Goal: Task Accomplishment & Management: Manage account settings

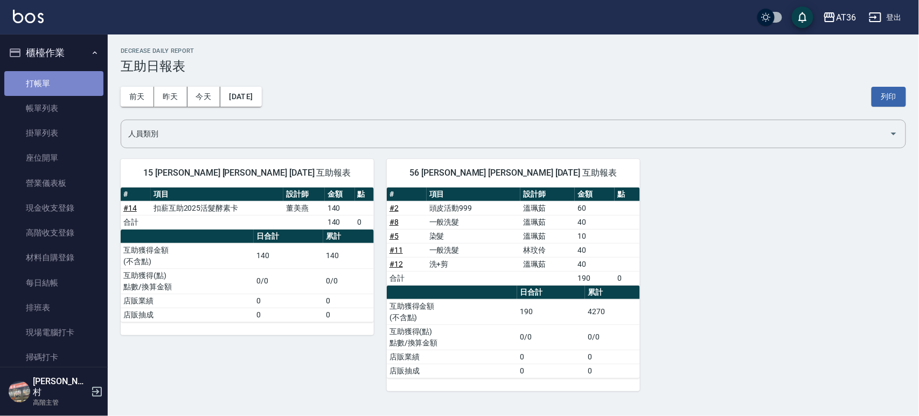
click at [57, 78] on link "打帳單" at bounding box center [53, 83] width 99 height 25
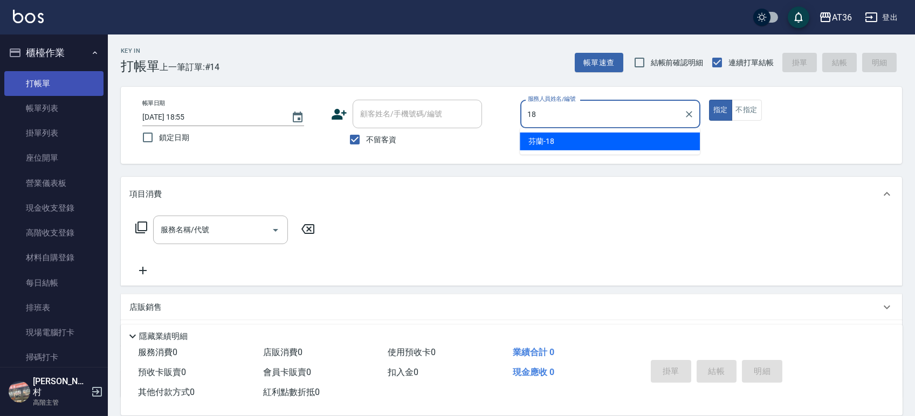
type input "18"
type button "true"
type input "芬蘭-18"
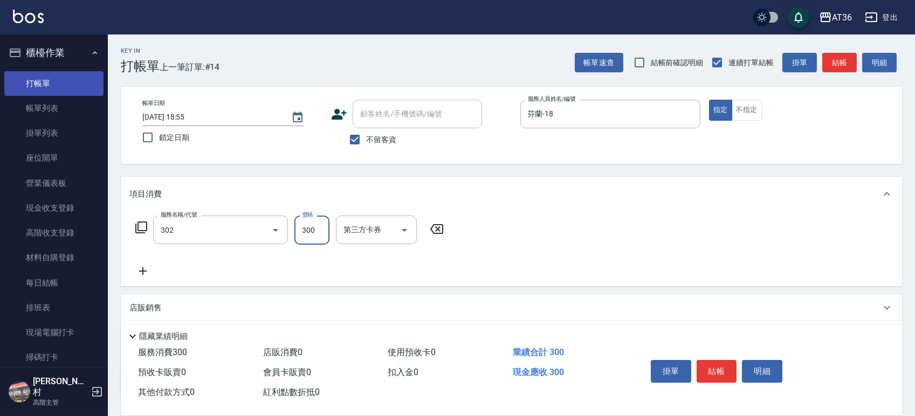
type input "造型剪髮(302)"
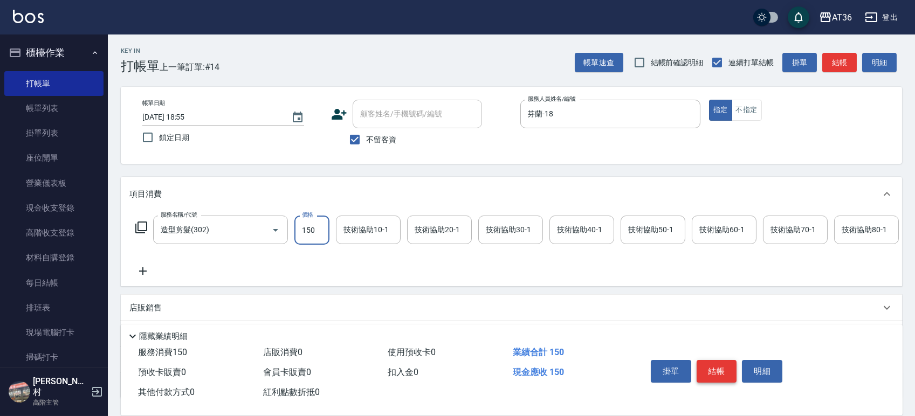
type input "150"
click at [718, 369] on button "結帳" at bounding box center [716, 371] width 40 height 23
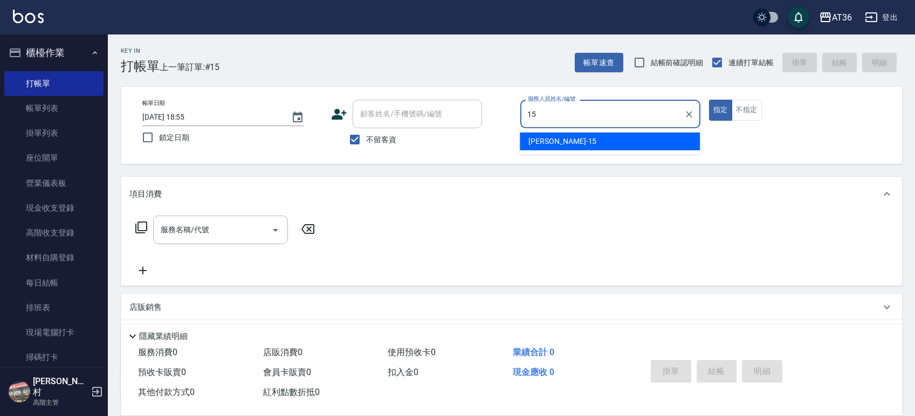
type input "阡慧-15"
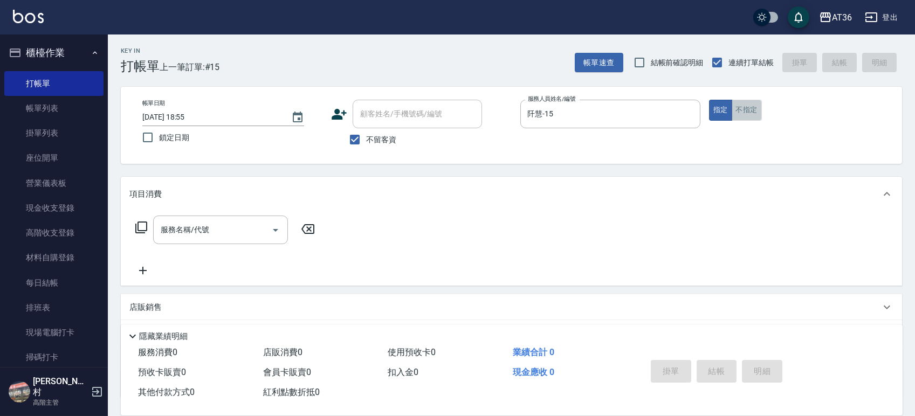
click at [744, 112] on button "不指定" at bounding box center [746, 110] width 30 height 21
type button "false"
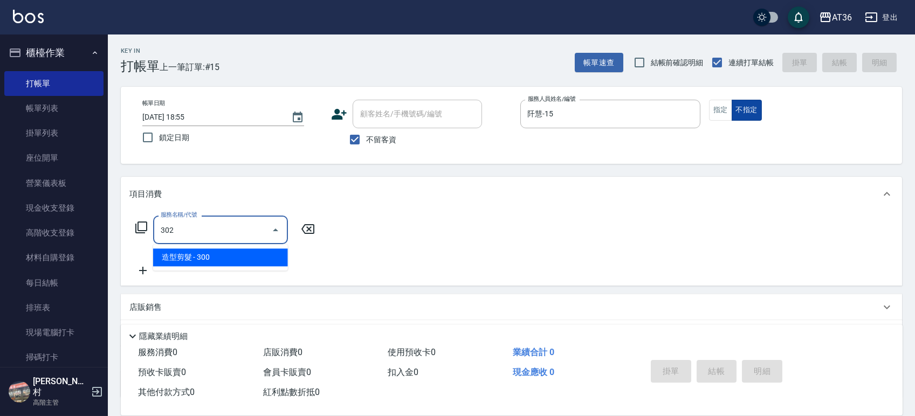
type input "造型剪髮(302)"
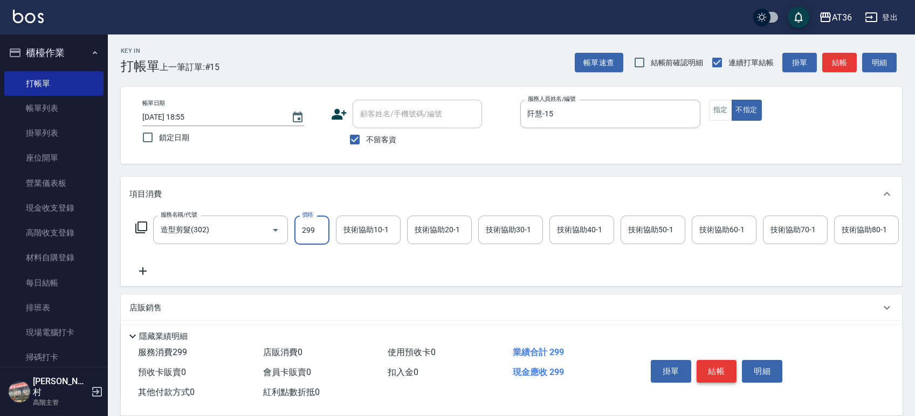
type input "299"
click at [712, 366] on button "結帳" at bounding box center [716, 371] width 40 height 23
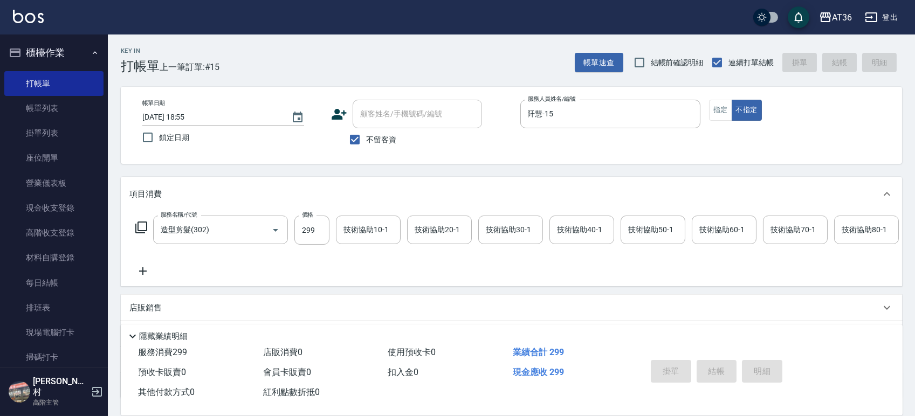
type input "2025/09/22 18:56"
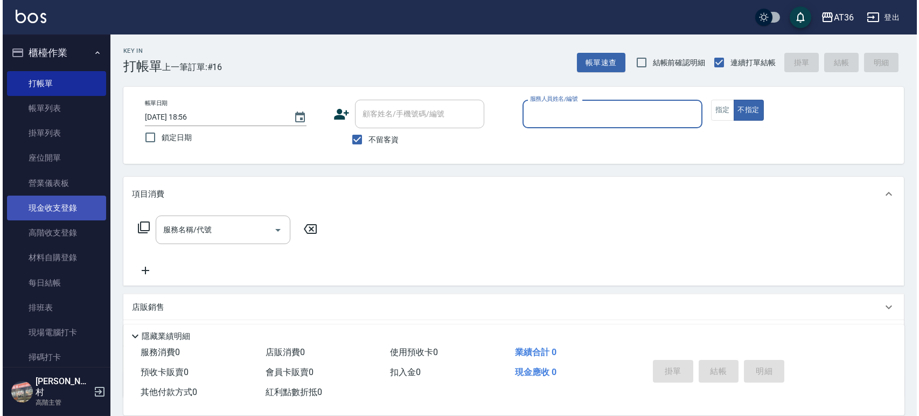
scroll to position [216, 0]
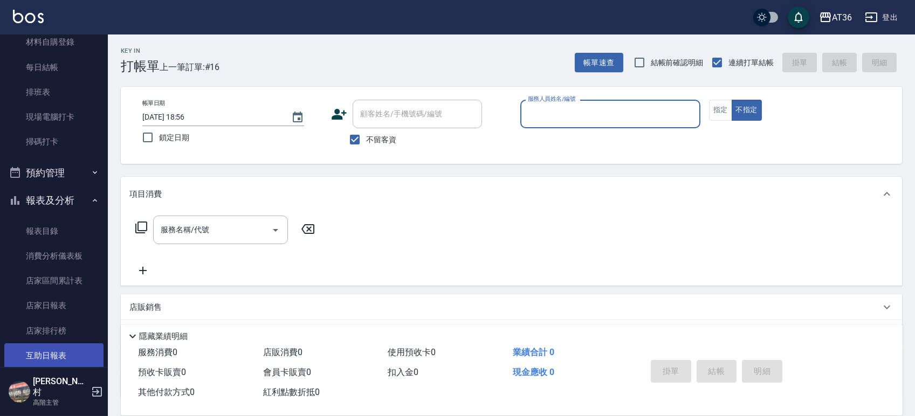
click at [52, 356] on link "互助日報表" at bounding box center [53, 355] width 99 height 25
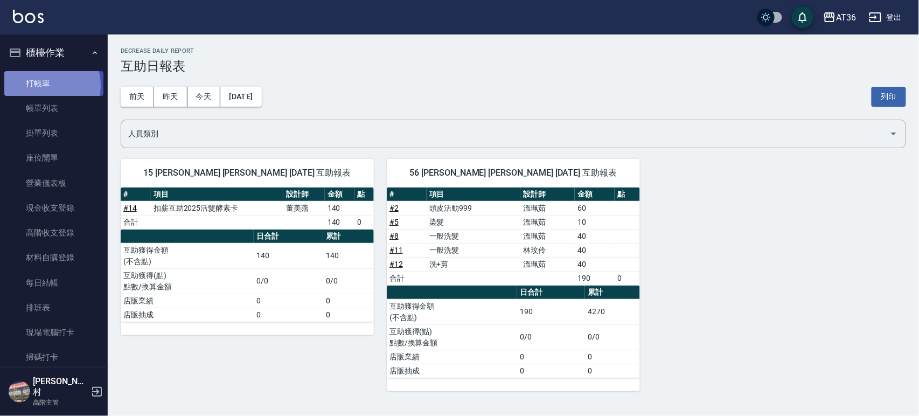
click at [49, 85] on link "打帳單" at bounding box center [53, 83] width 99 height 25
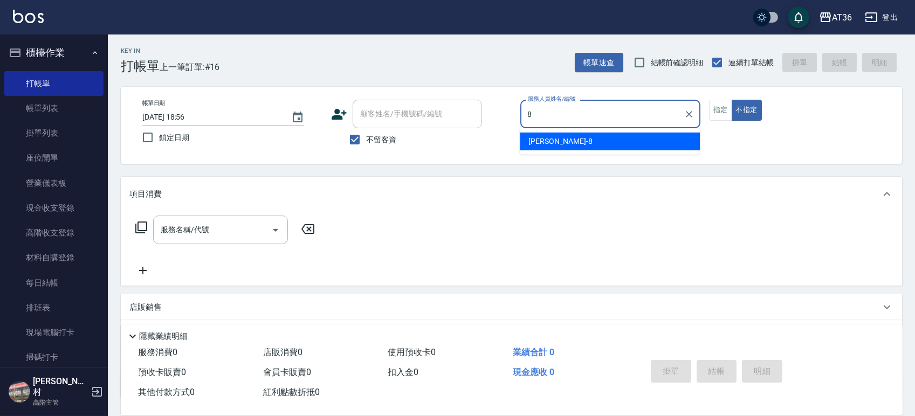
type input "8"
type button "false"
type input "Eric-8"
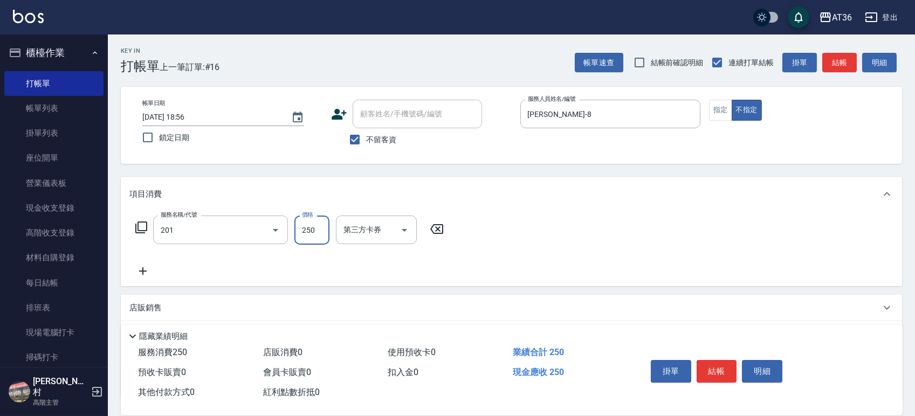
type input "一般洗髮(201)"
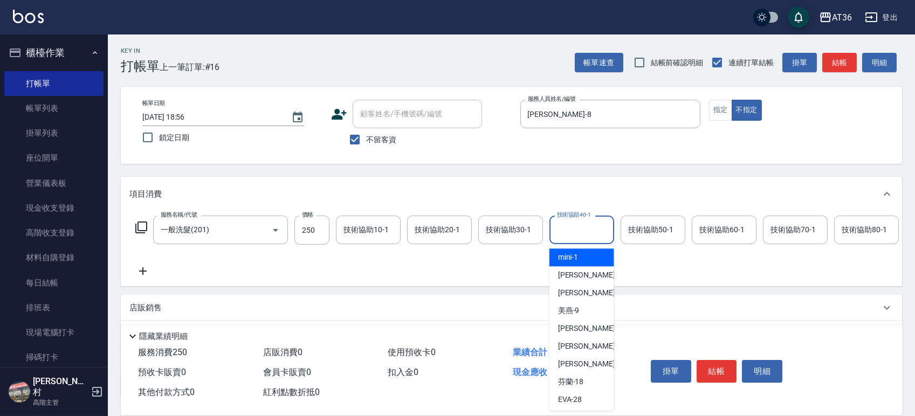
click at [593, 227] on div "技術協助40-1 技術協助40-1" at bounding box center [581, 230] width 65 height 29
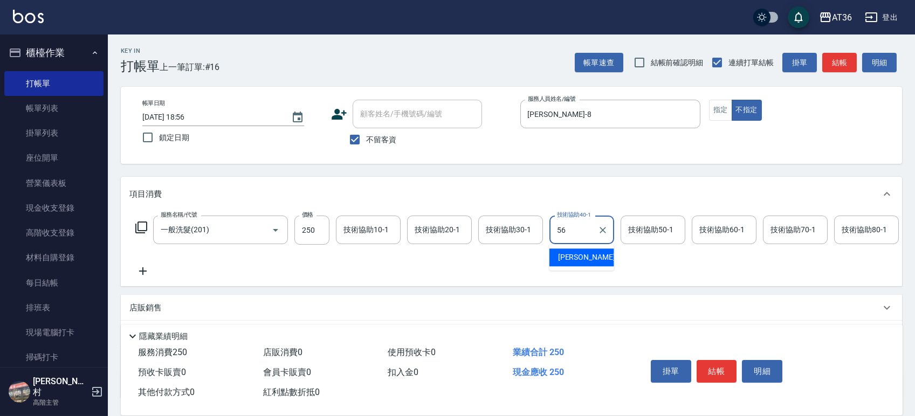
type input "欣蓓-56"
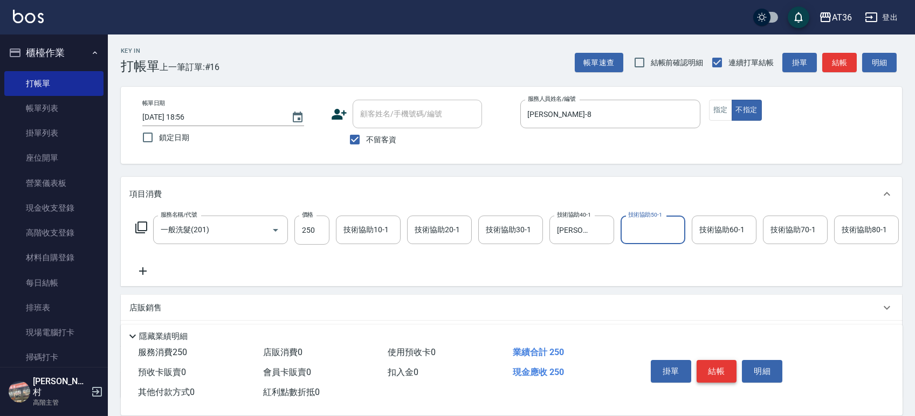
click at [726, 373] on button "結帳" at bounding box center [716, 371] width 40 height 23
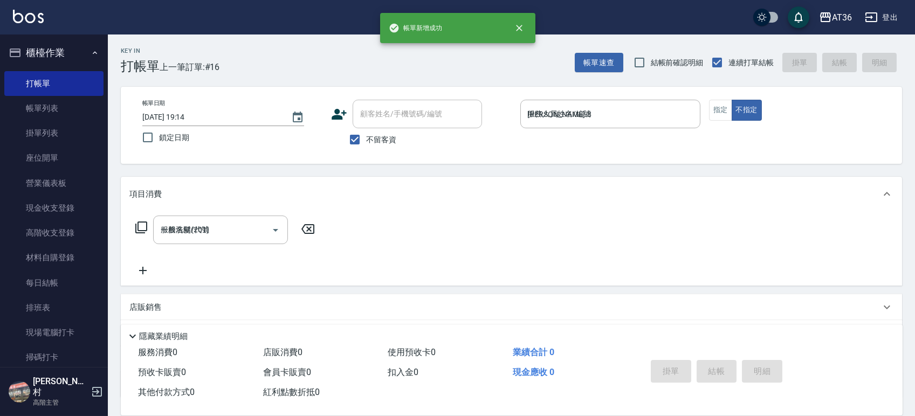
type input "2025/09/22 19:14"
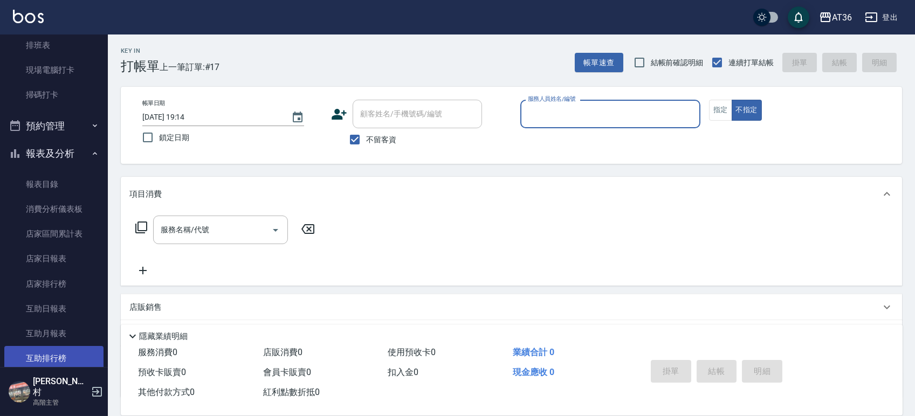
scroll to position [287, 0]
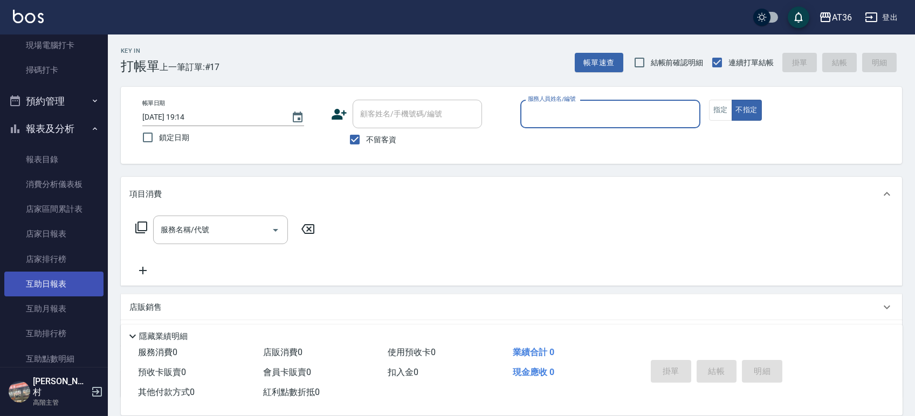
click at [61, 285] on link "互助日報表" at bounding box center [53, 284] width 99 height 25
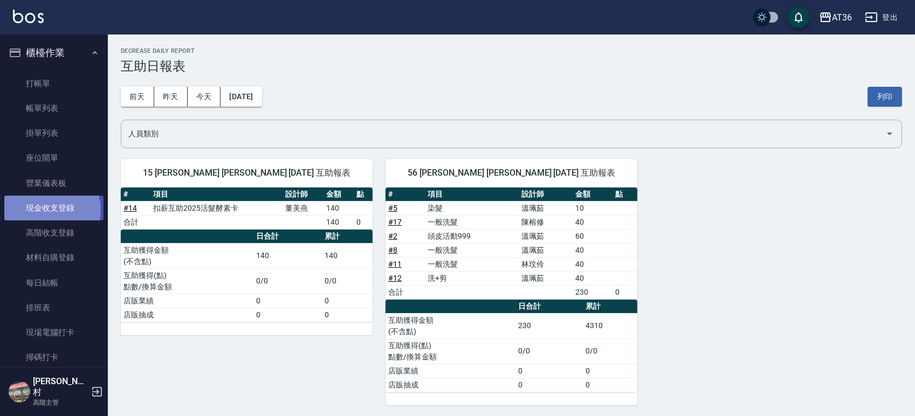
click at [50, 210] on link "現金收支登錄" at bounding box center [53, 208] width 99 height 25
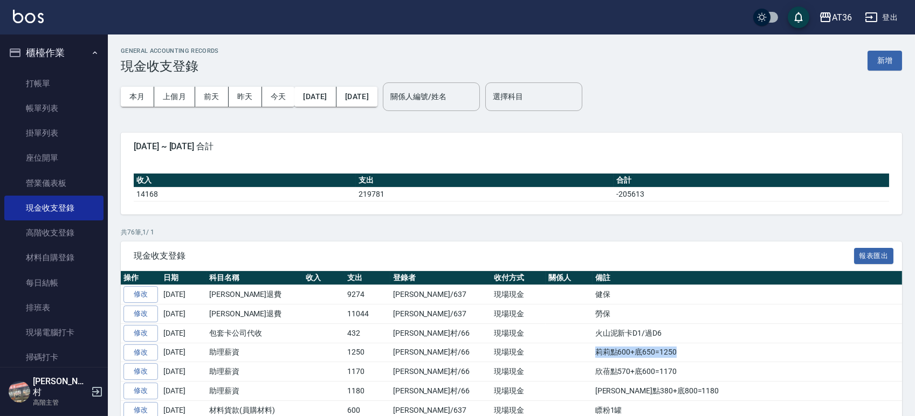
drag, startPoint x: 633, startPoint y: 350, endPoint x: 545, endPoint y: 352, distance: 87.9
click at [592, 352] on td "莉莉點600+底650=1250" at bounding box center [746, 352] width 309 height 19
click at [642, 376] on td "欣蓓點570+底600=1170" at bounding box center [746, 371] width 309 height 19
drag, startPoint x: 597, startPoint y: 368, endPoint x: 544, endPoint y: 371, distance: 52.9
click at [592, 371] on td "欣蓓點570+底600=1170" at bounding box center [746, 371] width 309 height 19
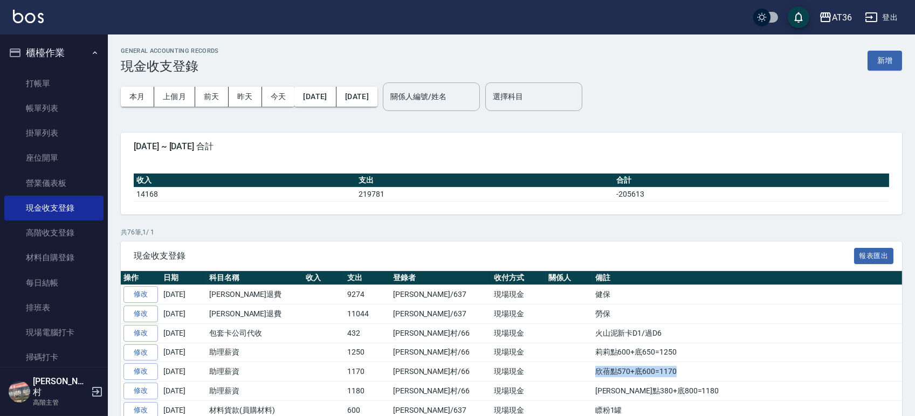
copy td "欣蓓點570+底600=1170"
click at [887, 57] on button "新增" at bounding box center [884, 61] width 34 height 20
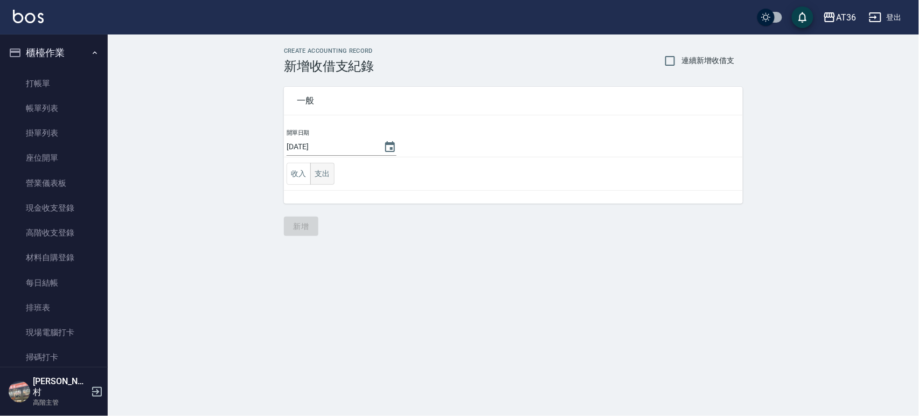
click at [325, 174] on button "支出" at bounding box center [322, 174] width 24 height 22
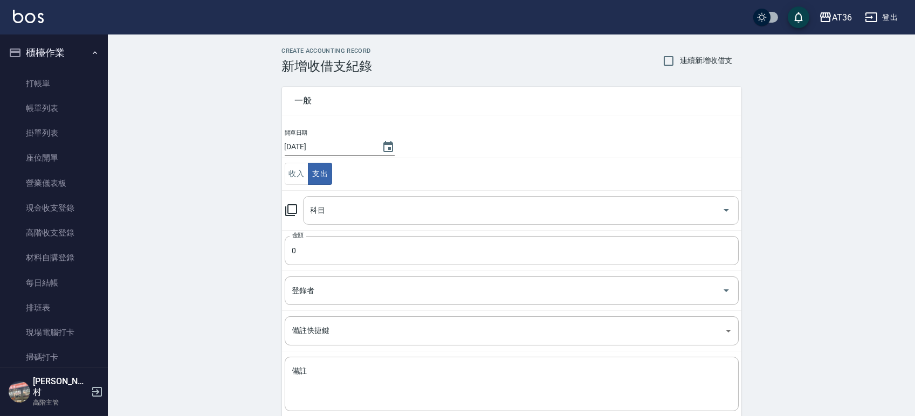
click at [362, 206] on input "科目" at bounding box center [513, 210] width 410 height 19
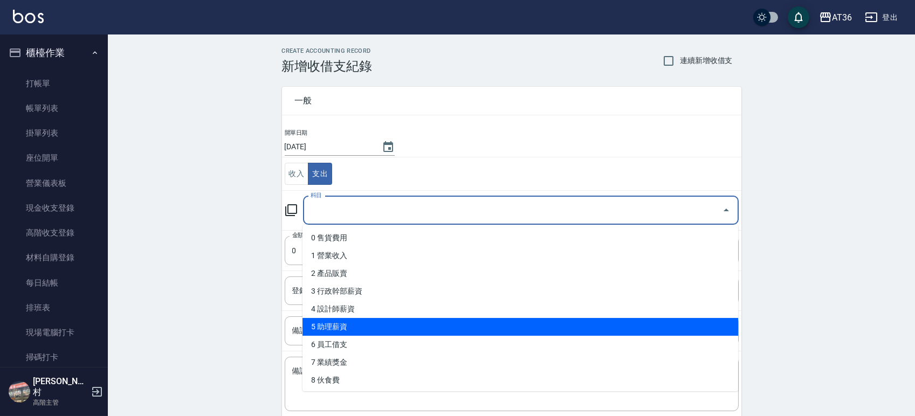
click at [345, 324] on li "5 助理薪資" at bounding box center [519, 327] width 435 height 18
type input "5 助理薪資"
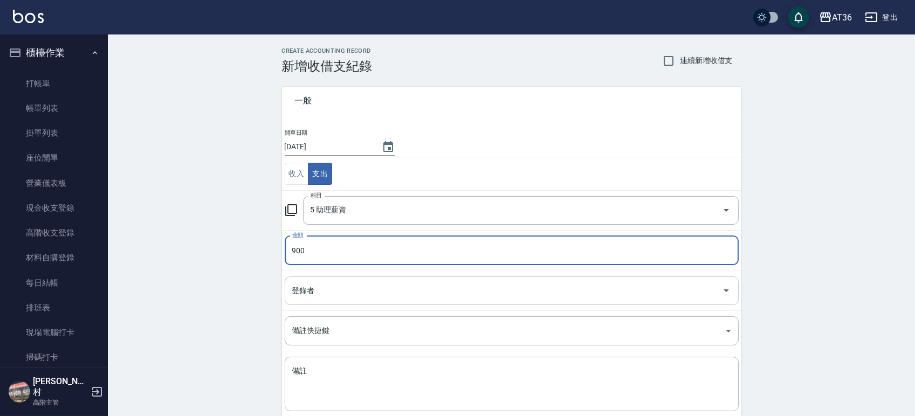
type input "900"
click at [343, 292] on input "登錄者" at bounding box center [503, 290] width 428 height 19
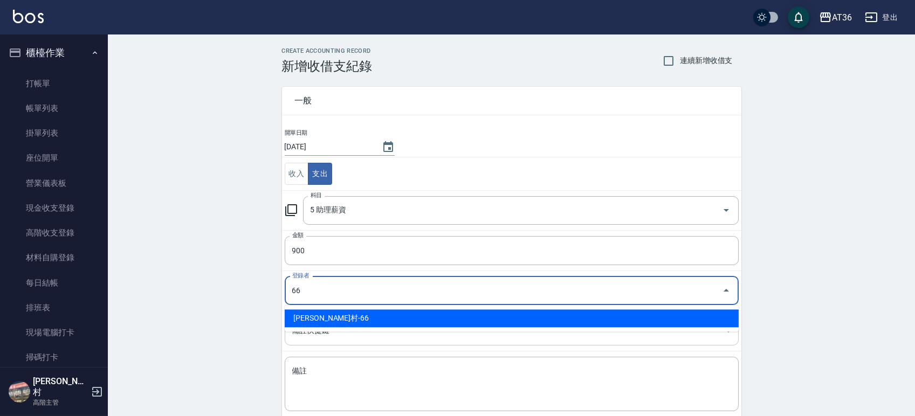
type input "唐榮村-66"
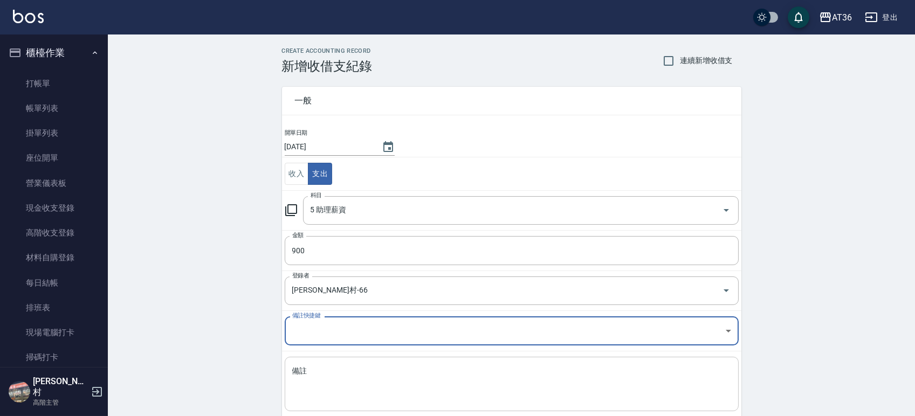
click at [338, 369] on textarea "備註" at bounding box center [511, 384] width 439 height 37
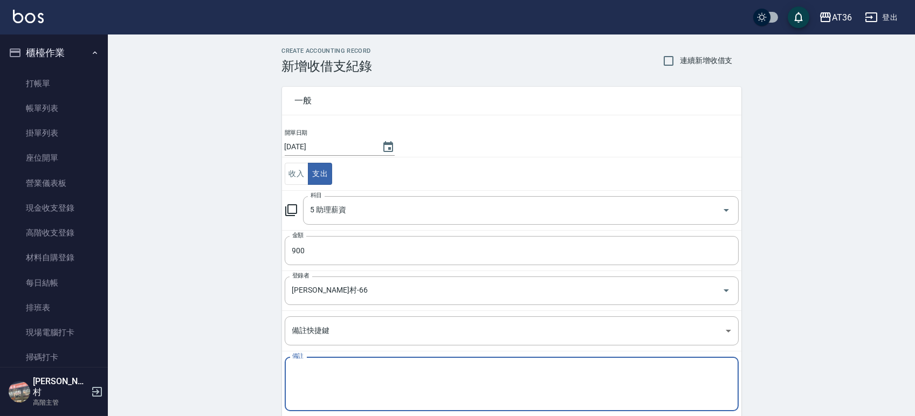
paste textarea "欣蓓點570+底600=1170"
click at [323, 368] on textarea "欣蓓點570+底600=1170" at bounding box center [511, 384] width 439 height 37
drag, startPoint x: 385, startPoint y: 370, endPoint x: 355, endPoint y: 372, distance: 30.3
click at [355, 372] on textarea "欣蓓點300+底600=1170" at bounding box center [511, 384] width 439 height 37
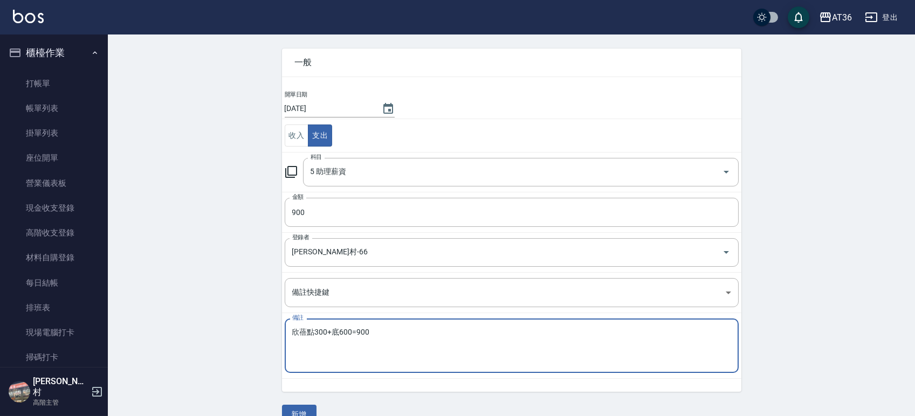
scroll to position [59, 0]
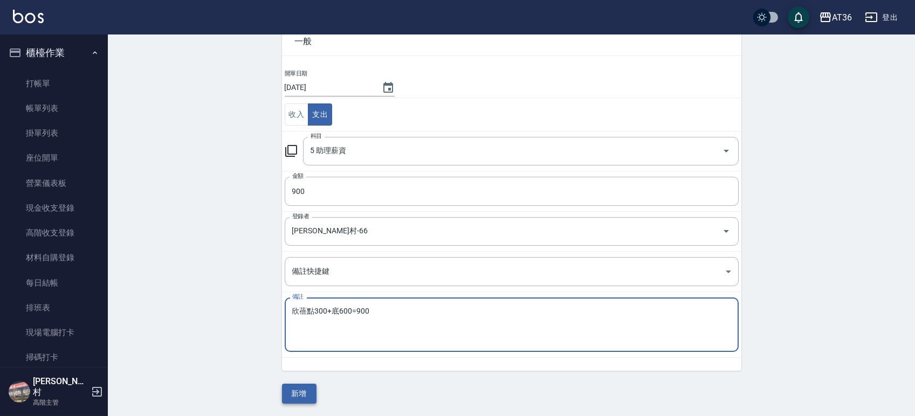
type textarea "欣蓓點300+底600=900"
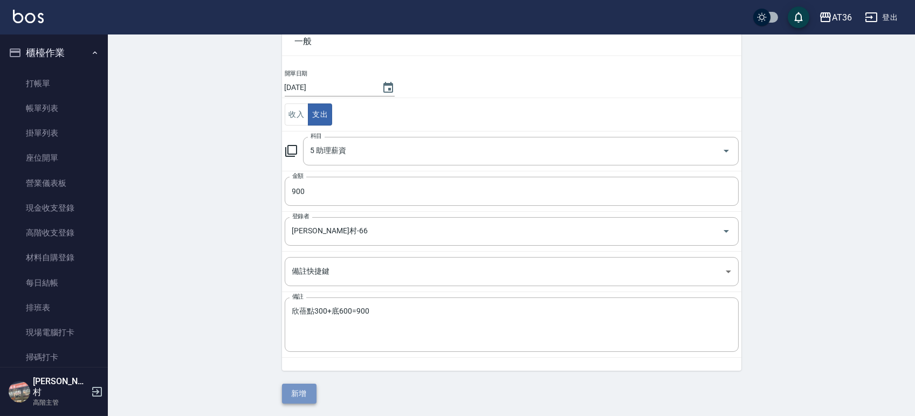
click at [314, 391] on button "新增" at bounding box center [299, 394] width 34 height 20
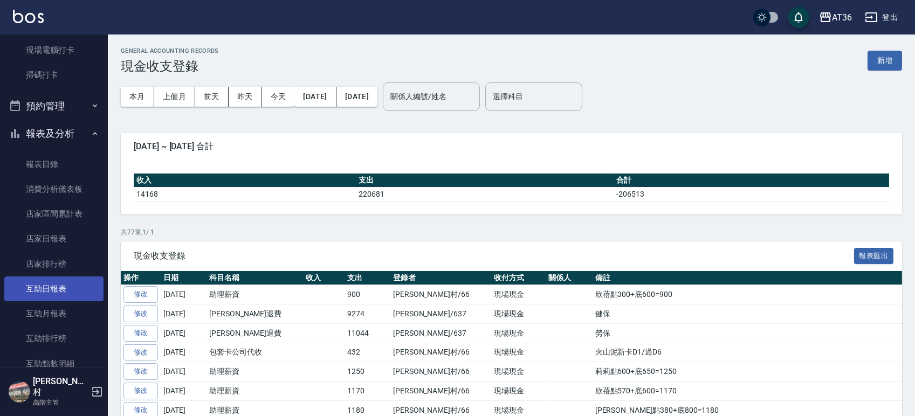
scroll to position [287, 0]
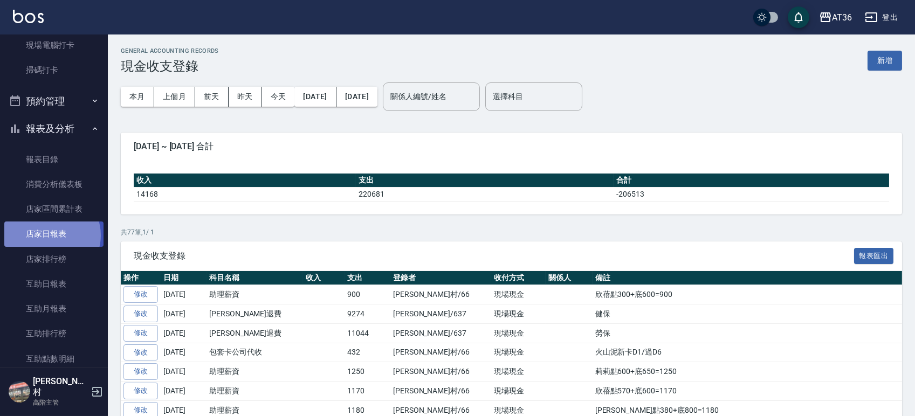
click at [51, 235] on link "店家日報表" at bounding box center [53, 233] width 99 height 25
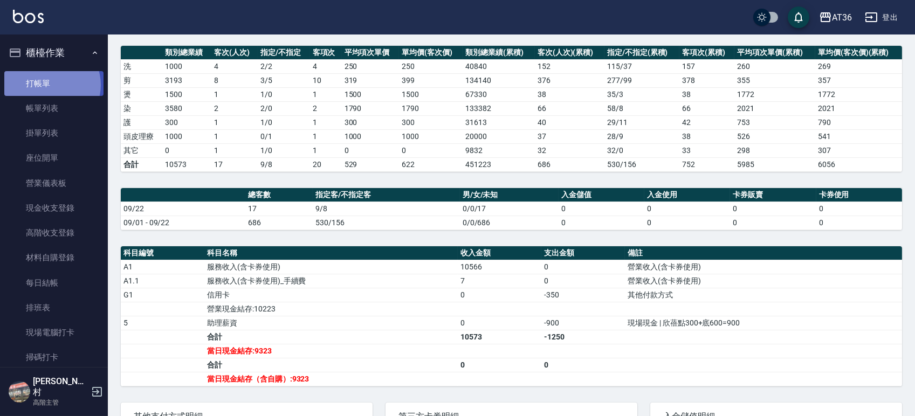
click at [49, 85] on link "打帳單" at bounding box center [53, 83] width 99 height 25
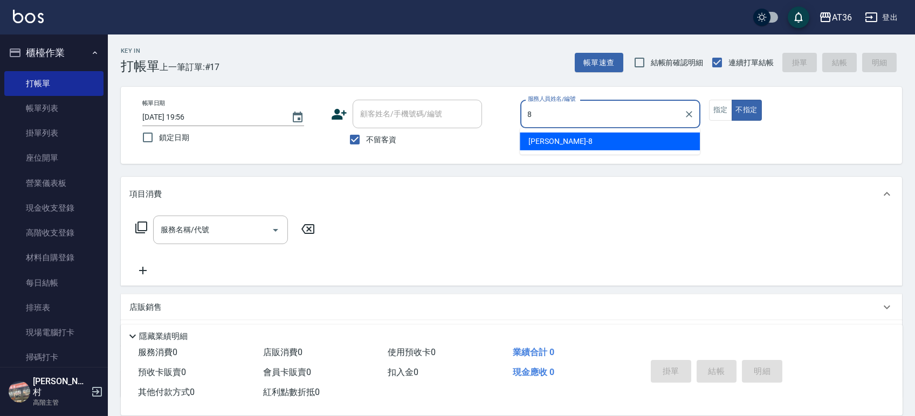
type input "8"
type button "false"
type input "Eric-8"
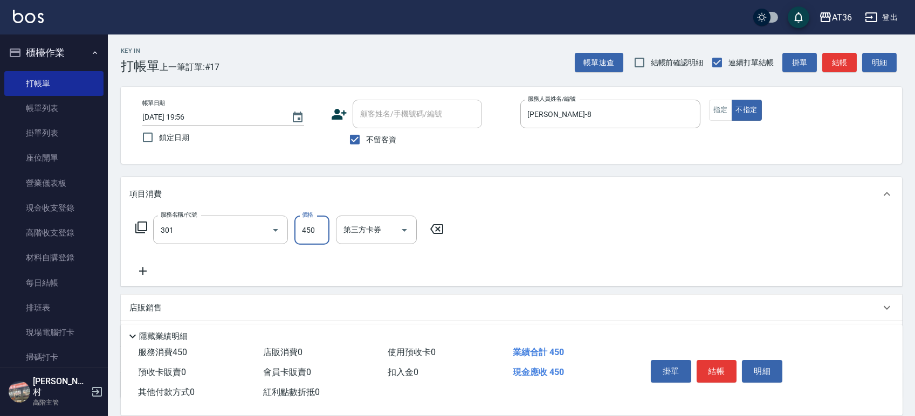
type input "洗+剪(301)"
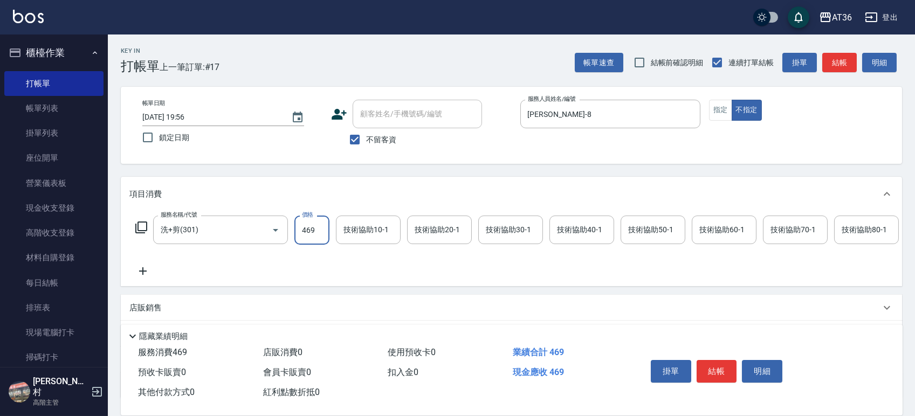
type input "469"
click at [592, 227] on div "技術協助40-1 技術協助40-1" at bounding box center [581, 230] width 65 height 29
type input "欣蓓-56"
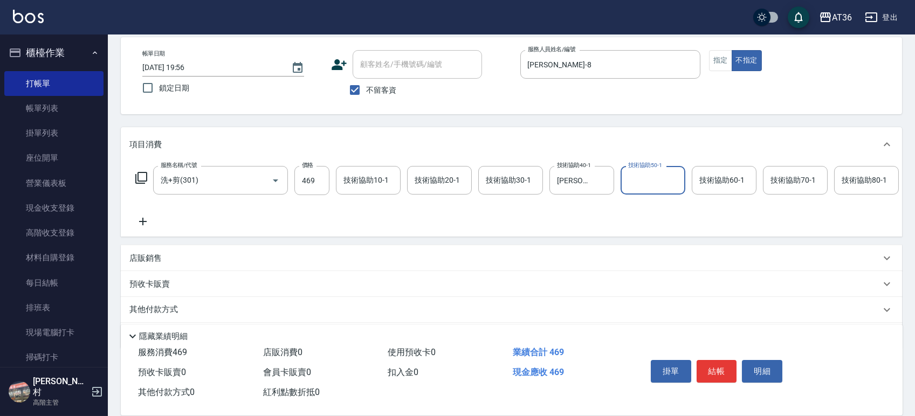
scroll to position [95, 0]
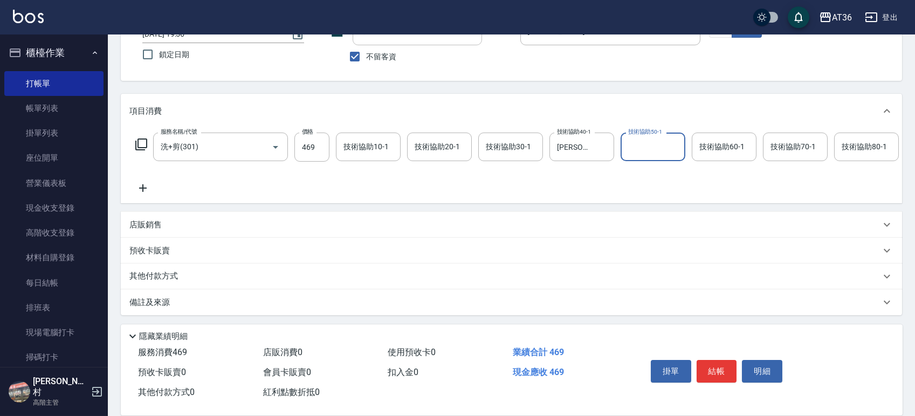
click at [151, 229] on p "店販銷售" at bounding box center [145, 224] width 32 height 11
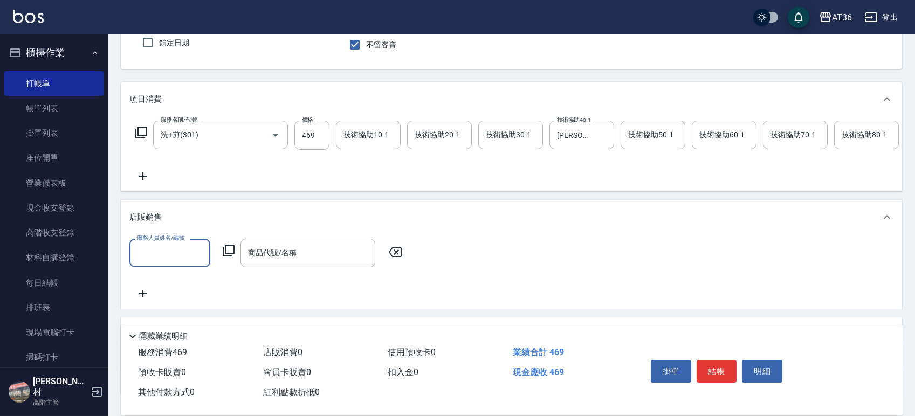
scroll to position [0, 0]
type input "Eric-8"
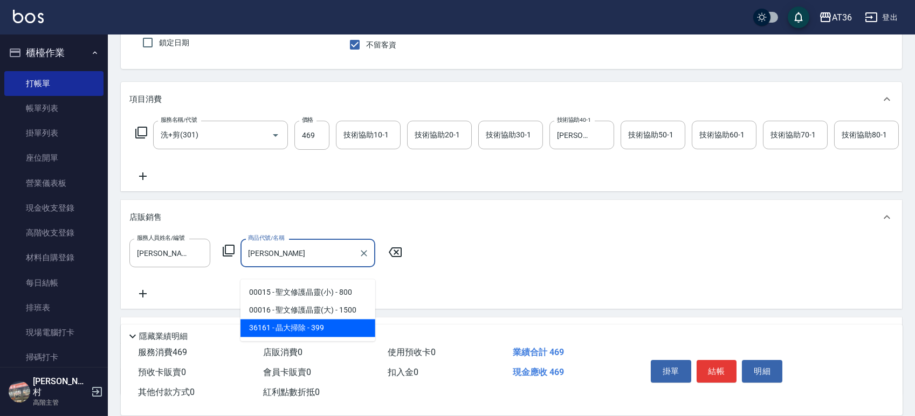
drag, startPoint x: 289, startPoint y: 327, endPoint x: 289, endPoint y: 311, distance: 16.2
click at [289, 327] on span "36161 - 晶大掃除 - 399" at bounding box center [307, 328] width 135 height 18
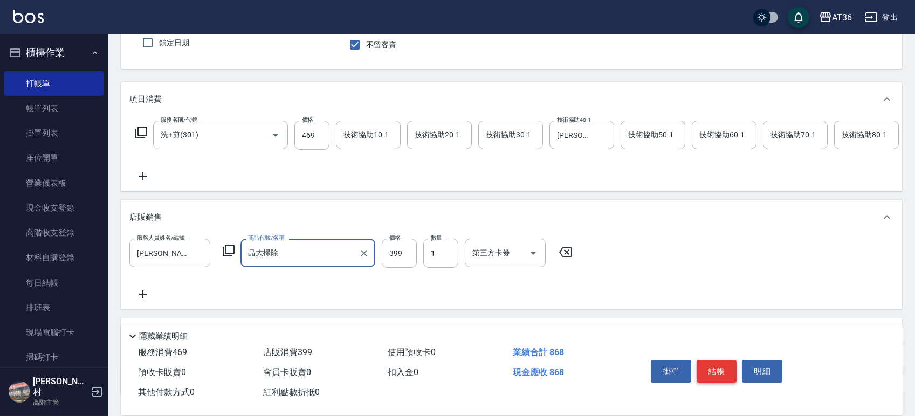
type input "晶大掃除"
click at [712, 372] on button "結帳" at bounding box center [716, 371] width 40 height 23
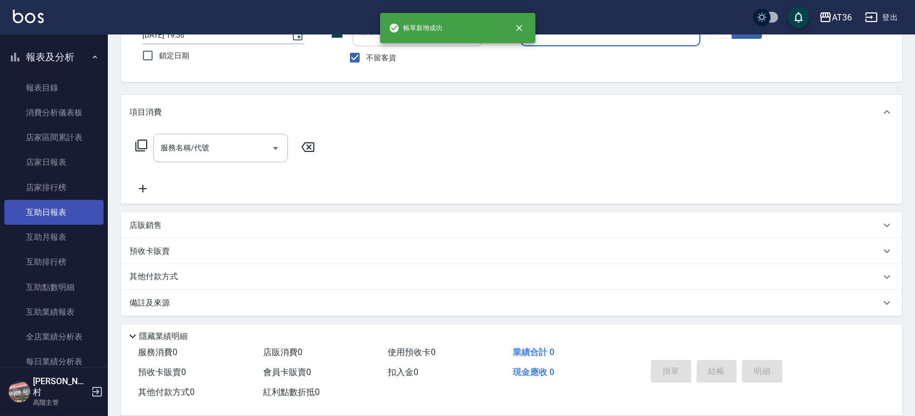
scroll to position [503, 0]
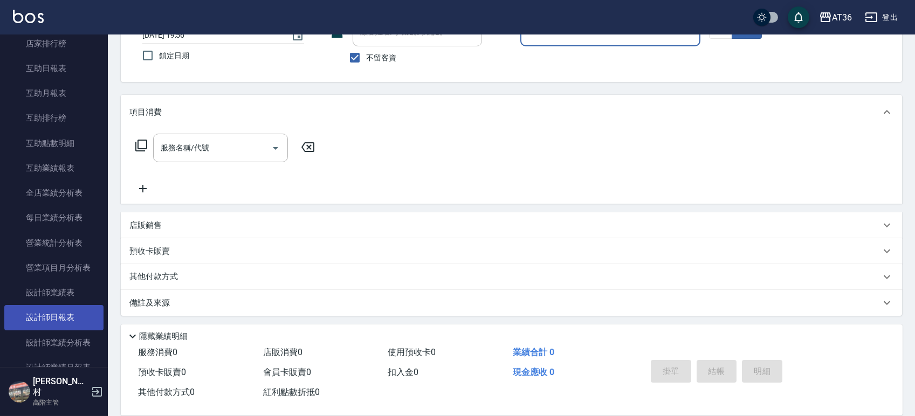
click at [60, 318] on link "設計師日報表" at bounding box center [53, 317] width 99 height 25
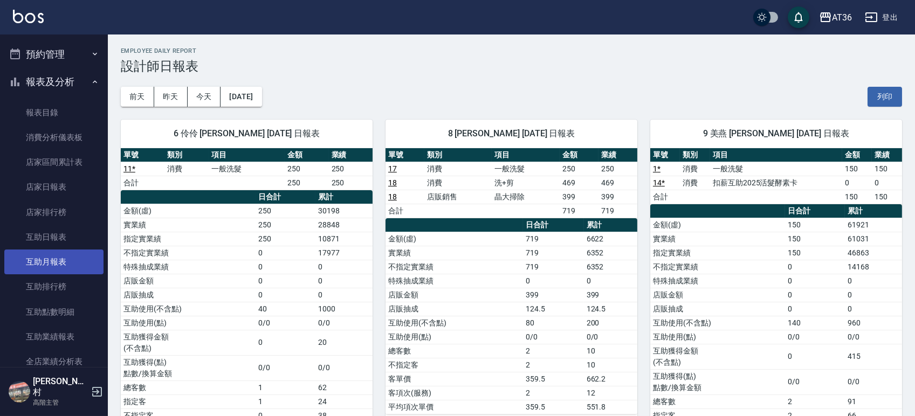
scroll to position [359, 0]
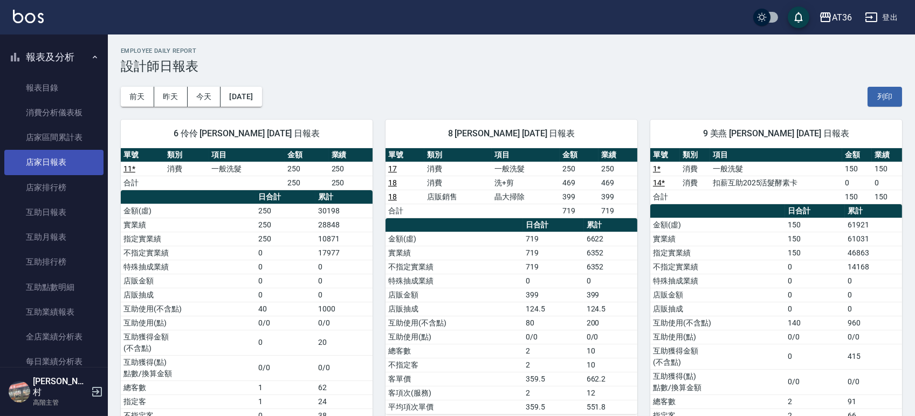
click at [49, 162] on link "店家日報表" at bounding box center [53, 162] width 99 height 25
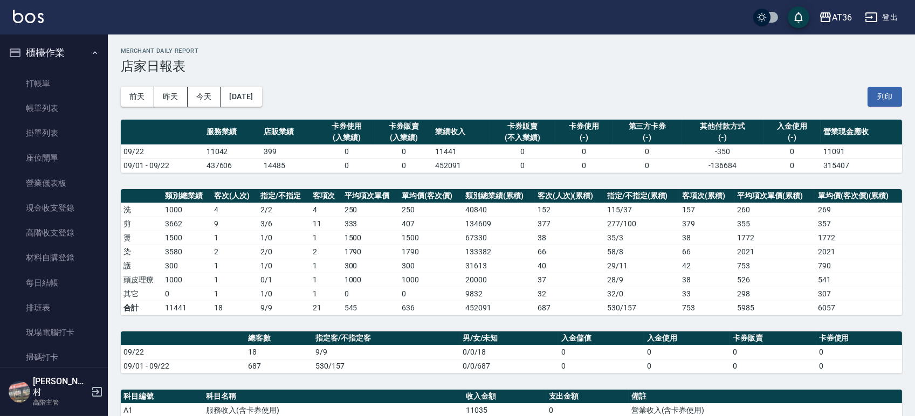
scroll to position [269, 0]
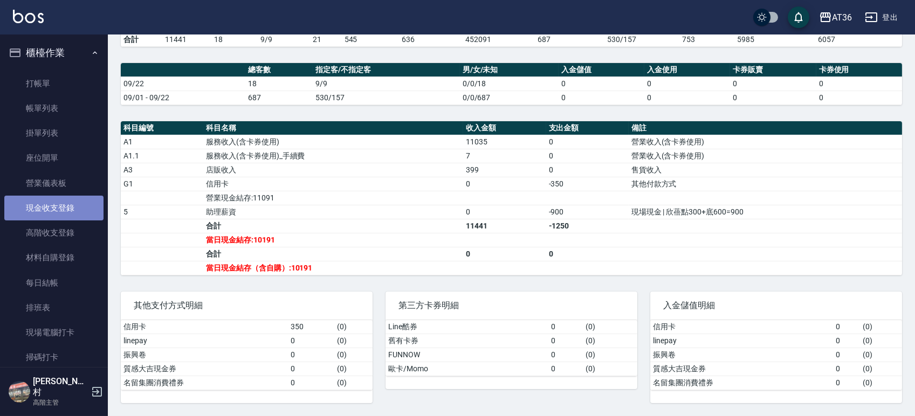
click at [56, 206] on link "現金收支登錄" at bounding box center [53, 208] width 99 height 25
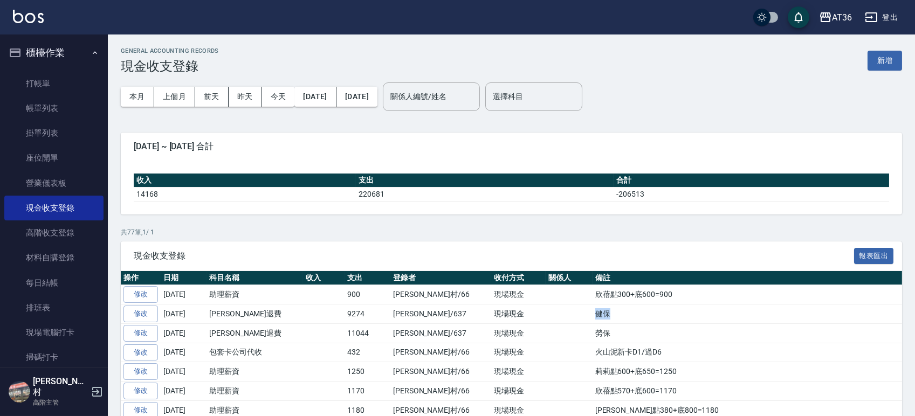
drag, startPoint x: 568, startPoint y: 308, endPoint x: 539, endPoint y: 317, distance: 30.0
click at [539, 317] on tr "修改 2025-09-21 勞健保勞退費 9274 蘇憶琳/637 現場現金 健保" at bounding box center [511, 313] width 781 height 19
copy tr "健保"
click at [892, 60] on button "新增" at bounding box center [884, 61] width 34 height 20
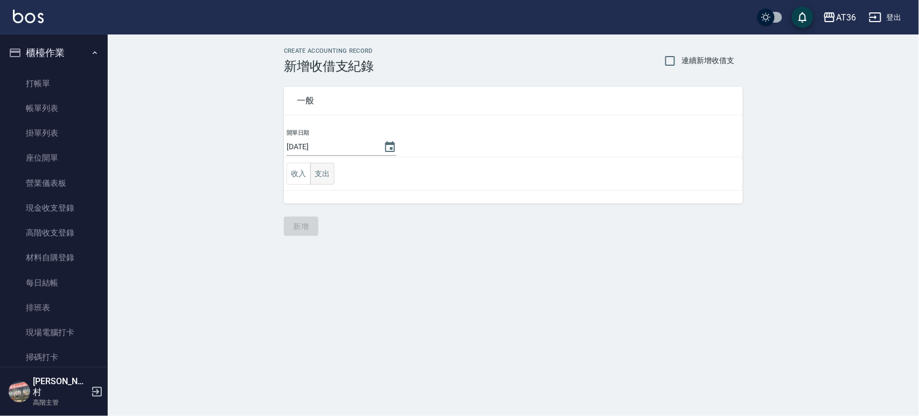
click at [319, 174] on button "支出" at bounding box center [322, 174] width 24 height 22
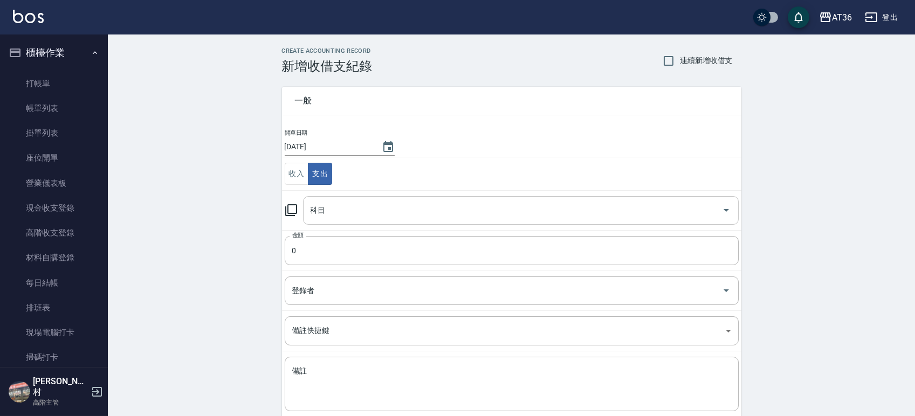
click at [348, 210] on input "科目" at bounding box center [513, 210] width 410 height 19
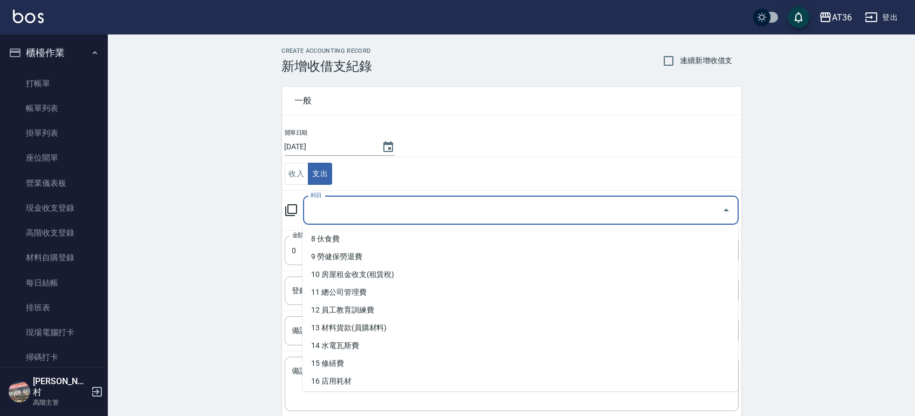
scroll to position [143, 0]
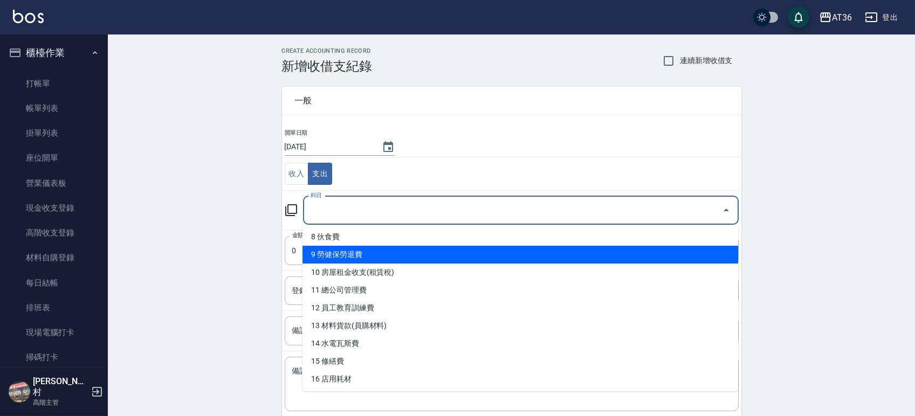
click at [372, 247] on li "9 勞健保勞退費" at bounding box center [519, 255] width 435 height 18
type input "9 勞健保勞退費"
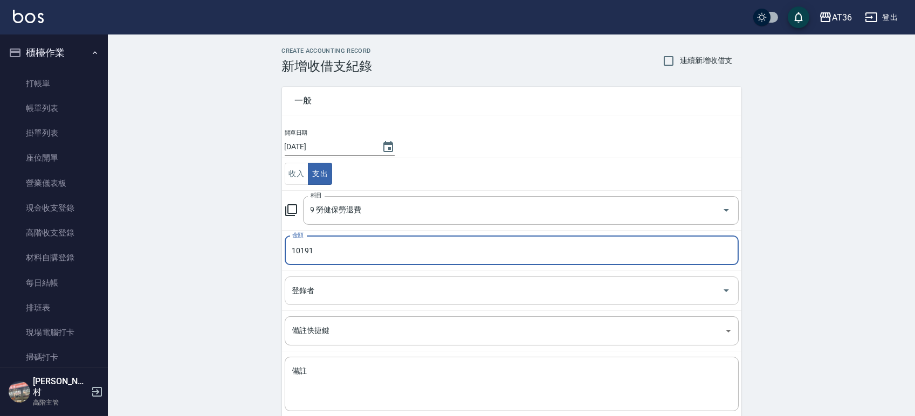
type input "10191"
click at [345, 287] on input "登錄者" at bounding box center [503, 290] width 428 height 19
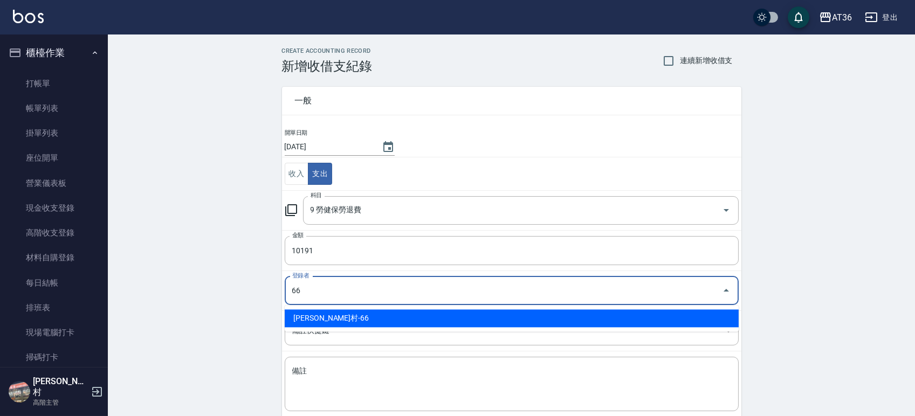
type input "唐榮村-66"
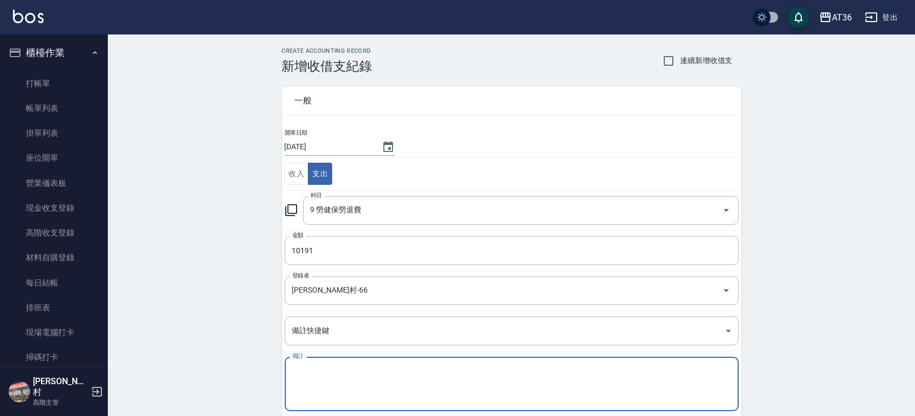
click at [343, 379] on textarea "備註" at bounding box center [511, 384] width 439 height 37
type textarea "間"
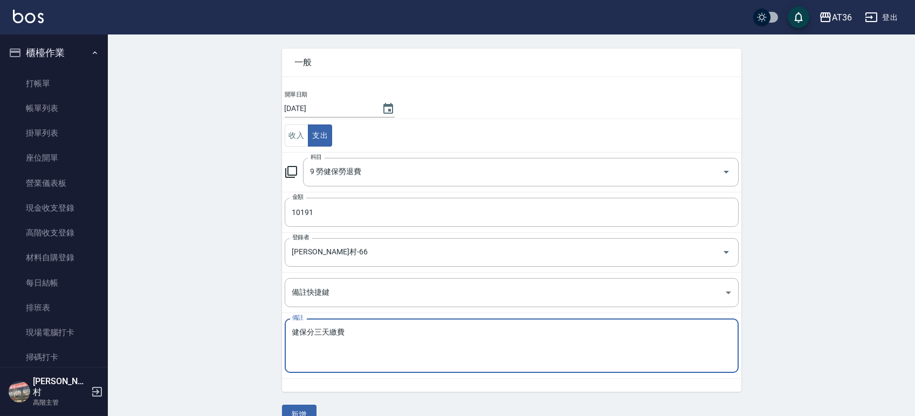
scroll to position [59, 0]
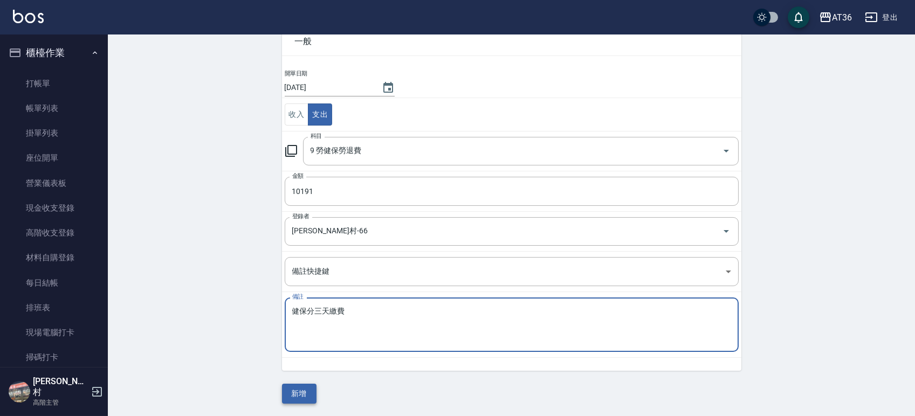
type textarea "健保分三天繳費"
click at [296, 389] on button "新增" at bounding box center [299, 394] width 34 height 20
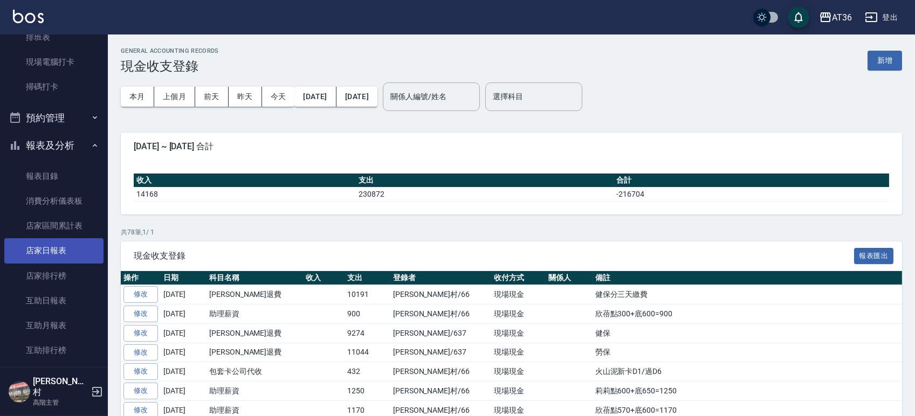
scroll to position [359, 0]
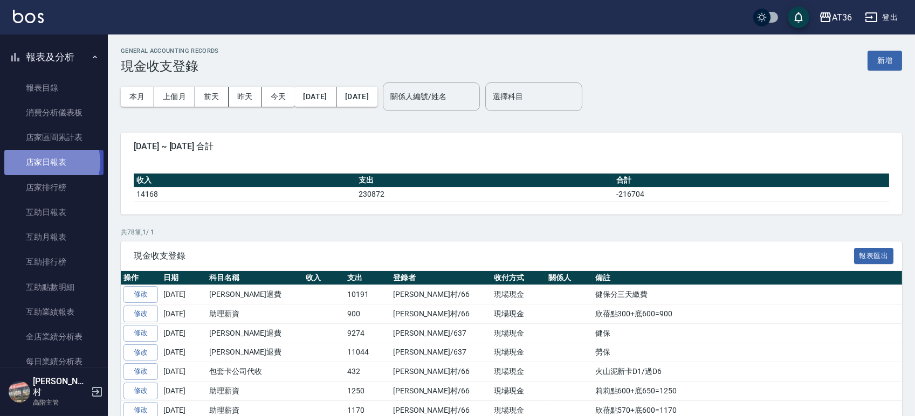
click at [50, 162] on link "店家日報表" at bounding box center [53, 162] width 99 height 25
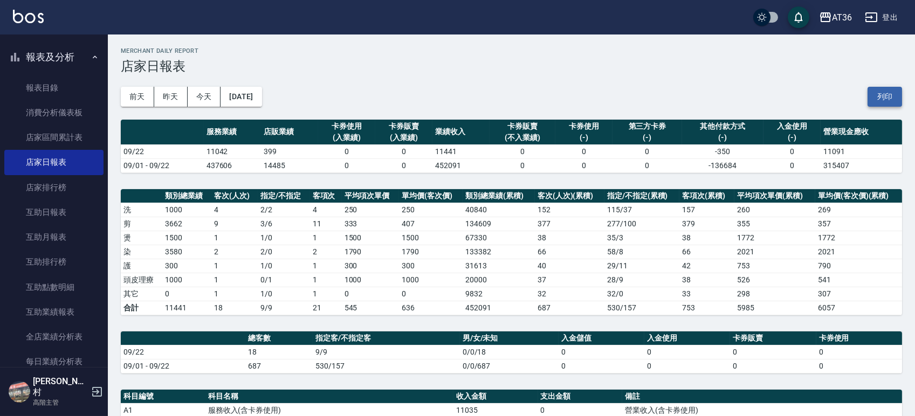
click at [884, 93] on button "列印" at bounding box center [884, 97] width 34 height 20
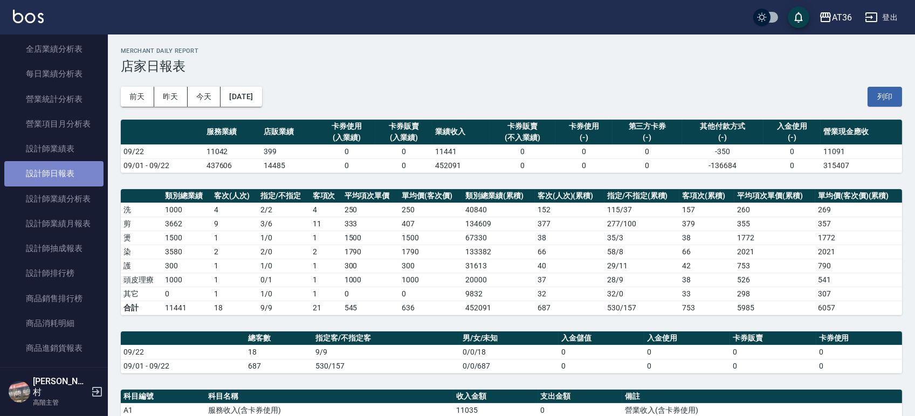
click at [59, 176] on link "設計師日報表" at bounding box center [53, 173] width 99 height 25
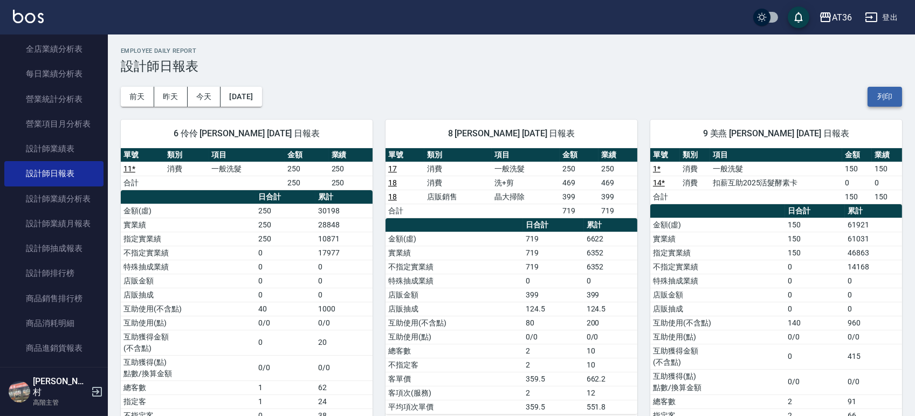
click at [895, 94] on button "列印" at bounding box center [884, 97] width 34 height 20
